Goal: Task Accomplishment & Management: Understand process/instructions

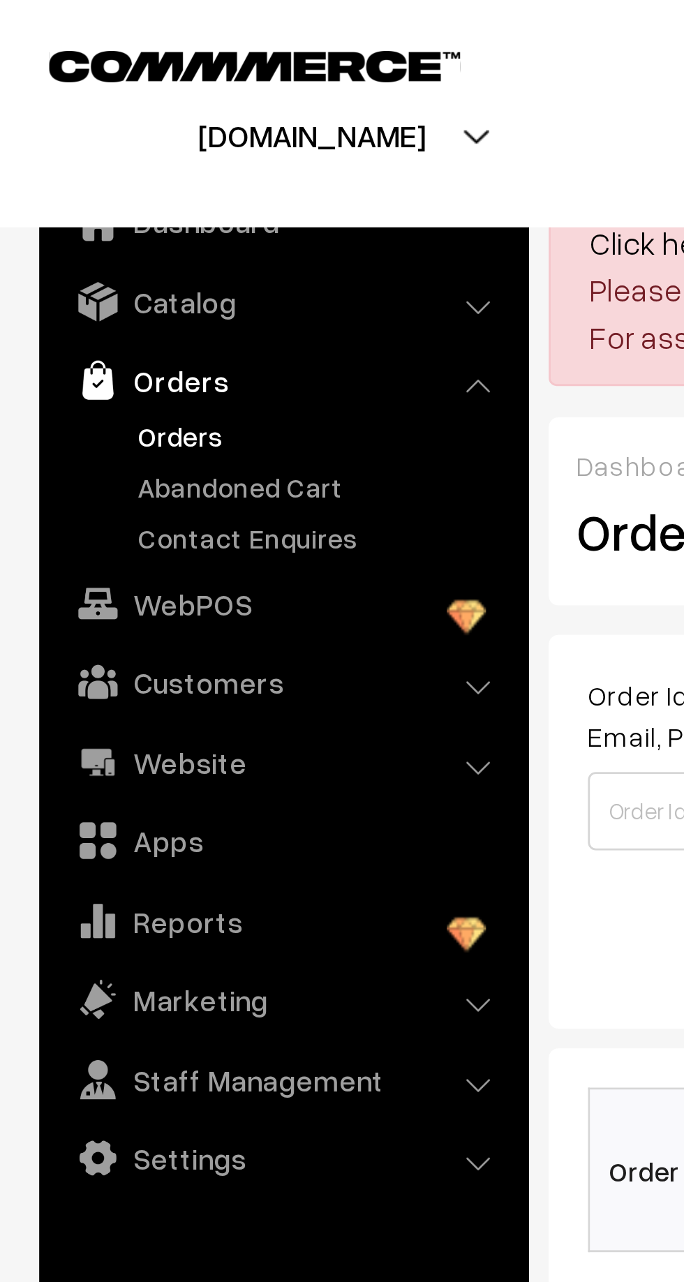
click at [110, 243] on link "Customers" at bounding box center [100, 242] width 166 height 25
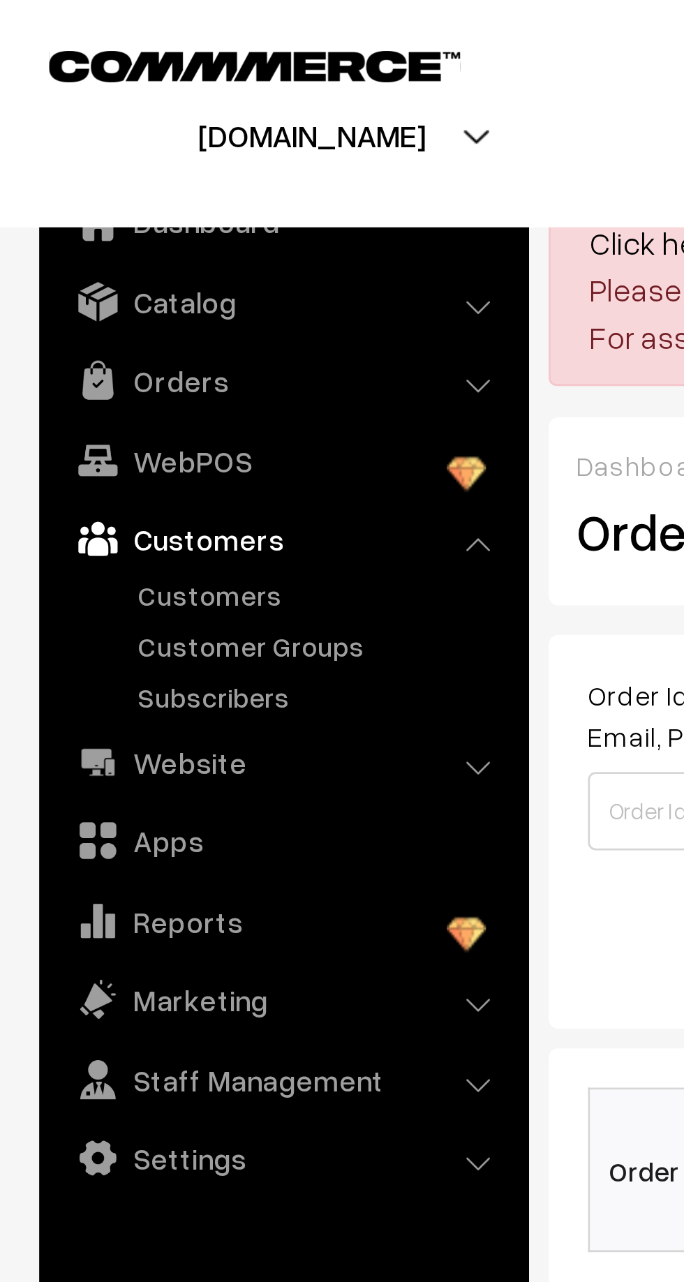
click at [173, 112] on li "Catalog Categories" at bounding box center [101, 107] width 168 height 25
click at [168, 135] on li "Orders Orders" at bounding box center [101, 135] width 168 height 25
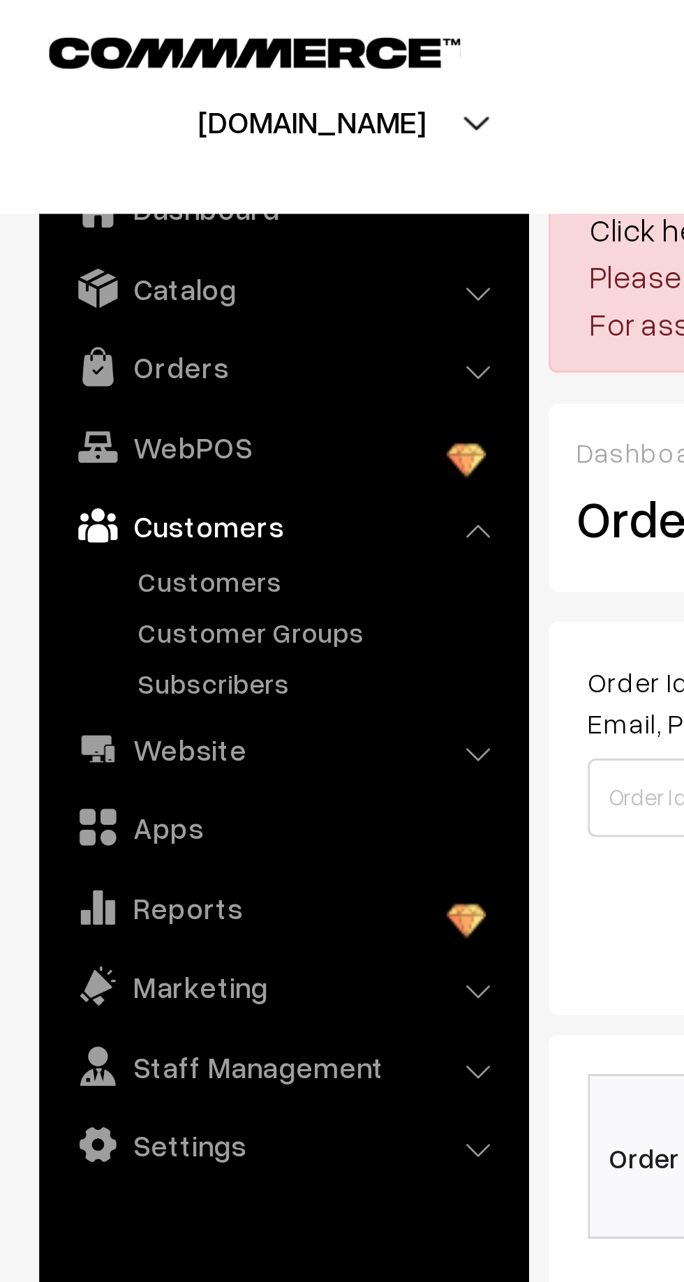
click at [95, 410] on link "Settings" at bounding box center [100, 412] width 166 height 25
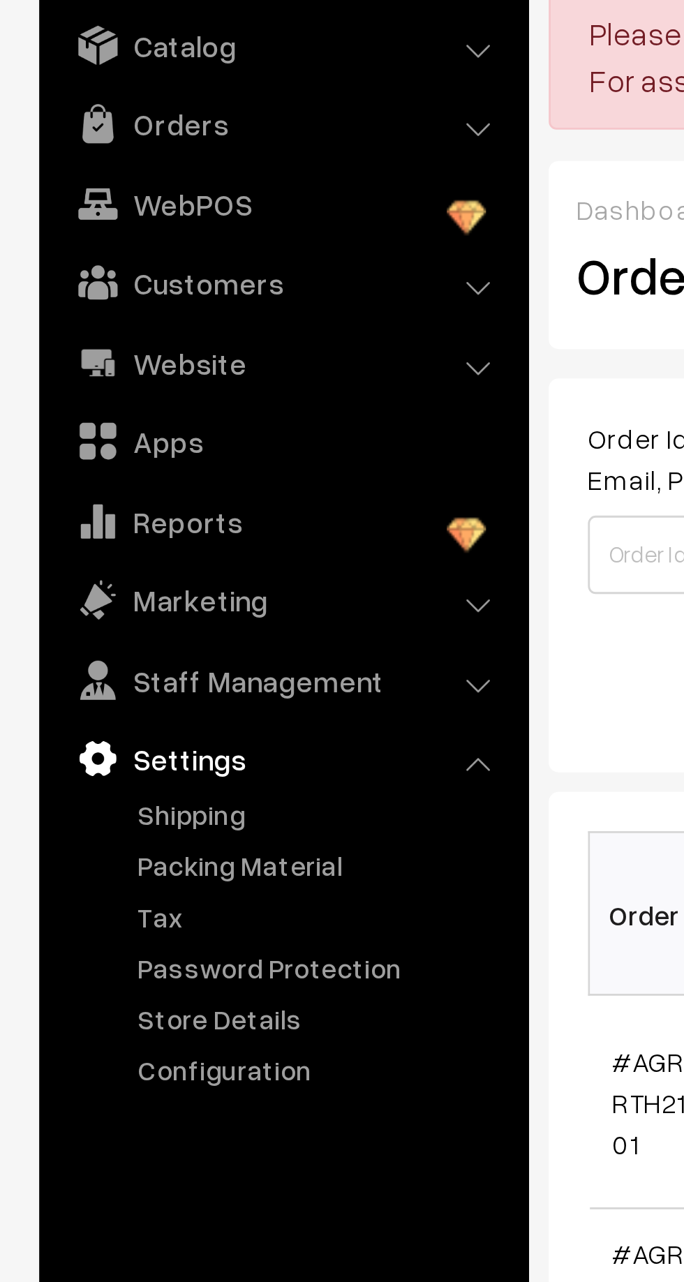
click at [96, 473] on link "Configuration" at bounding box center [114, 472] width 138 height 15
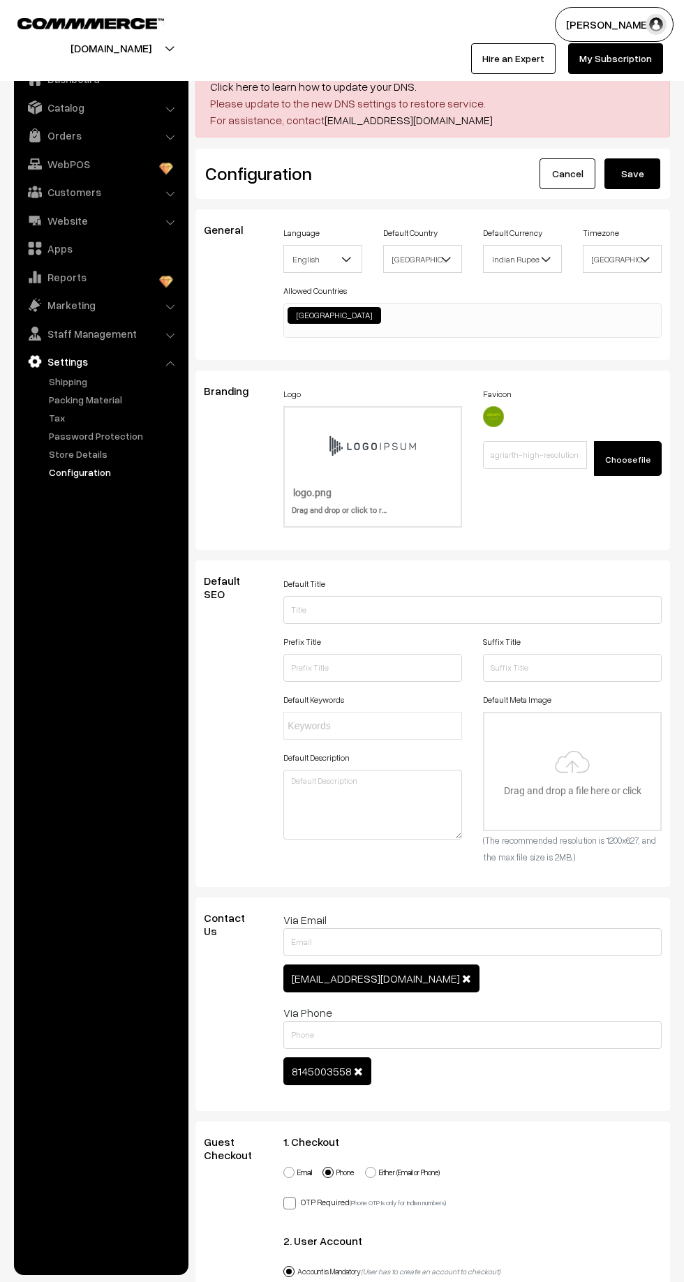
click at [93, 239] on link "Apps" at bounding box center [100, 248] width 166 height 25
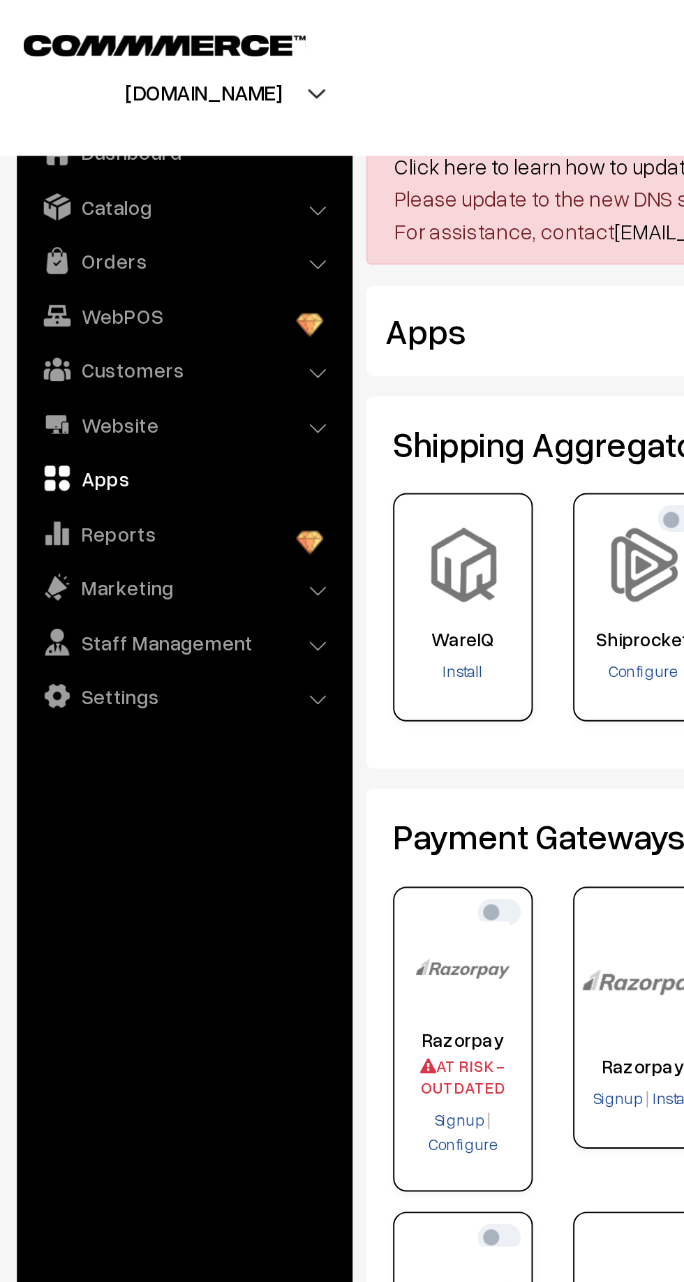
click at [128, 197] on link "Customers" at bounding box center [100, 191] width 166 height 25
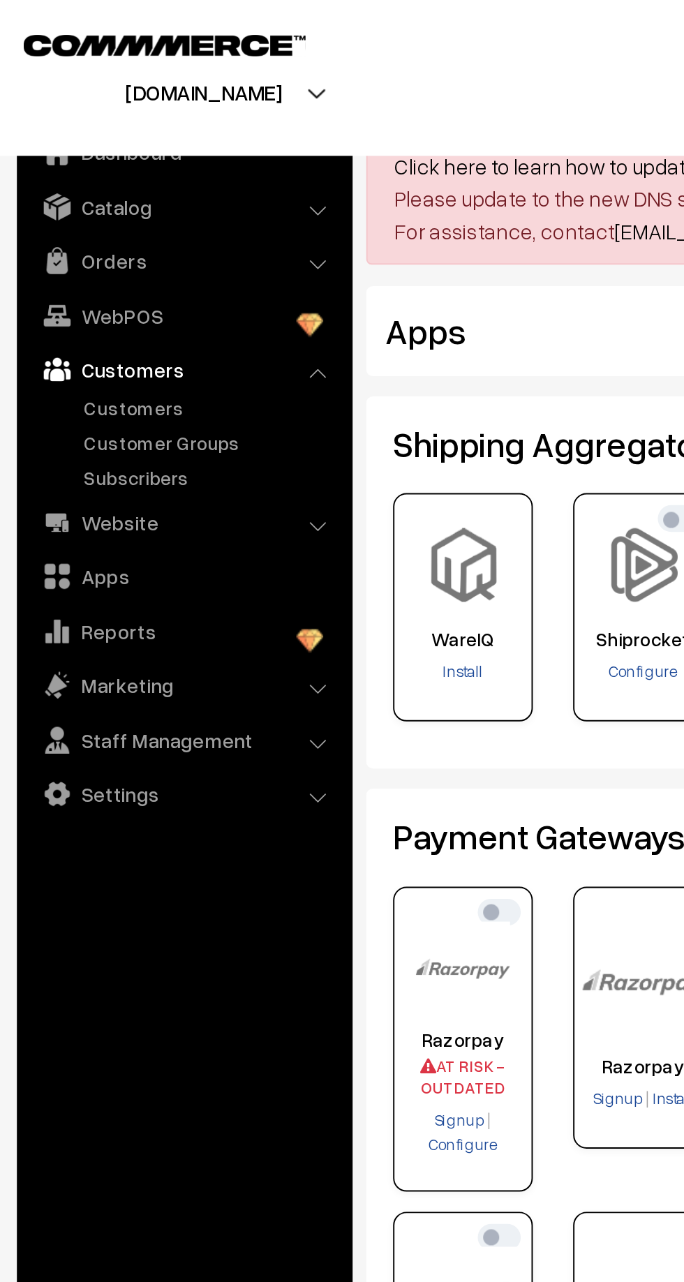
click at [138, 270] on link "Website" at bounding box center [100, 271] width 166 height 25
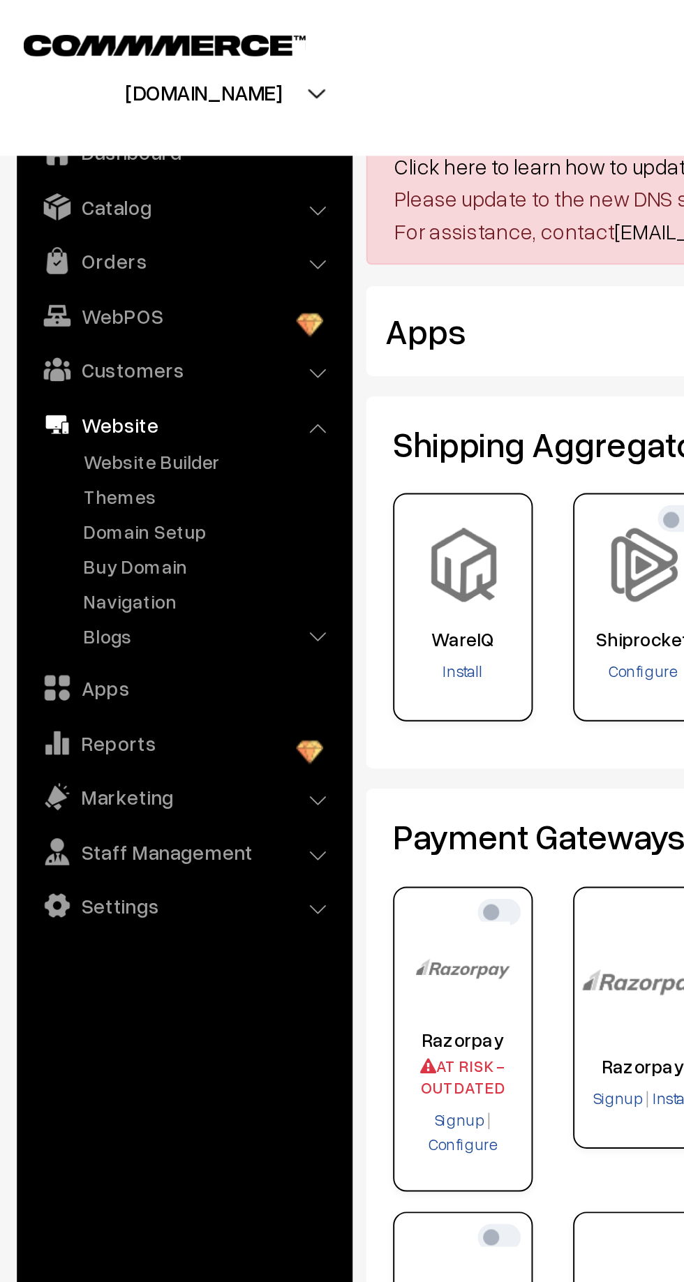
click at [113, 274] on link "Domain Setup" at bounding box center [114, 276] width 138 height 15
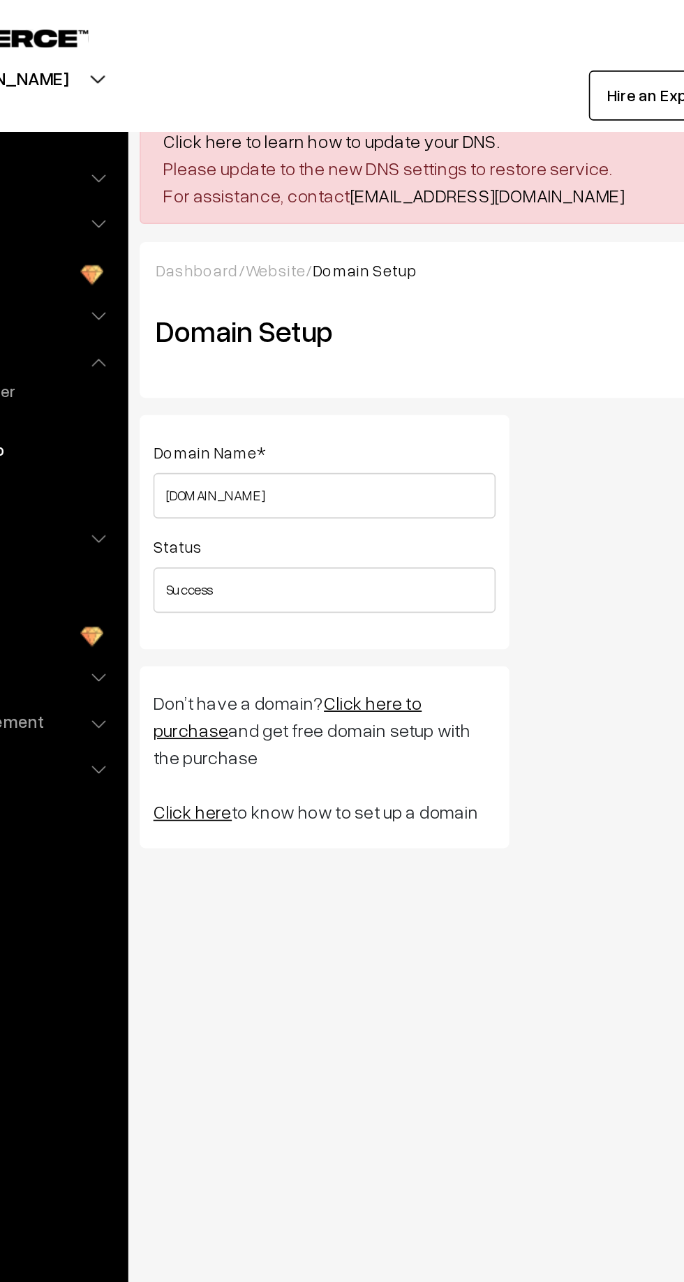
click at [383, 84] on link "Click here to learn how to update your DNS." at bounding box center [313, 87] width 207 height 14
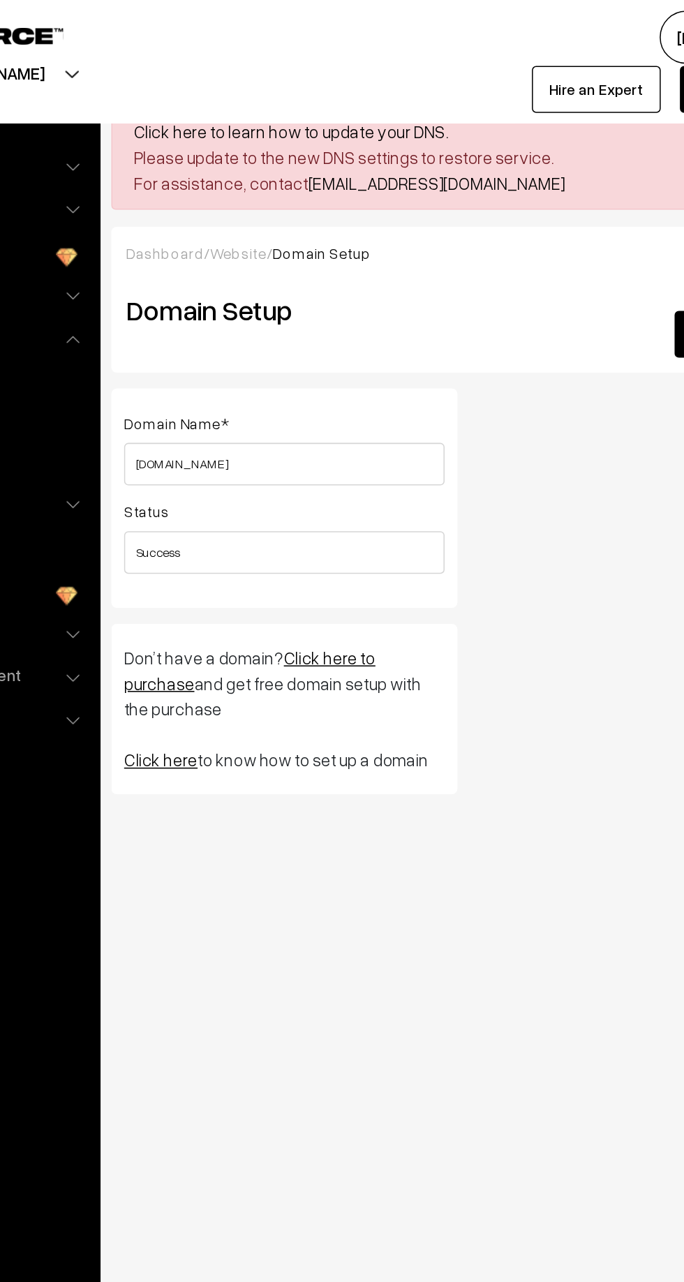
click at [236, 91] on link "Click here to learn how to update your DNS." at bounding box center [313, 87] width 207 height 14
